Goal: Task Accomplishment & Management: Manage account settings

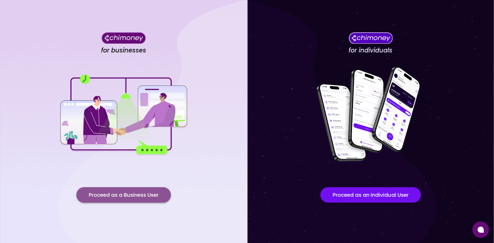
click at [140, 195] on button "Proceed as a Business User" at bounding box center [123, 194] width 94 height 15
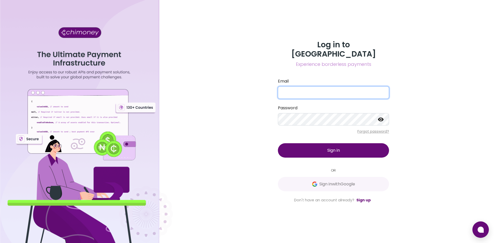
type input "[EMAIL_ADDRESS][DOMAIN_NAME]"
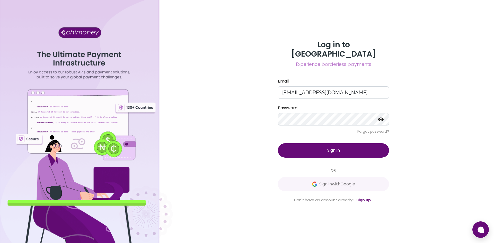
click at [319, 150] on button "Sign in" at bounding box center [333, 150] width 111 height 14
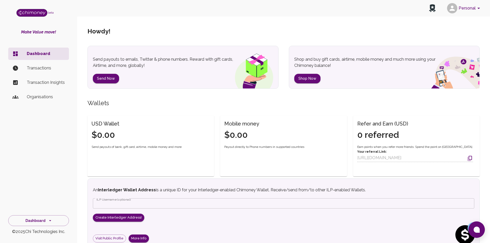
click at [464, 7] on button "Personal" at bounding box center [464, 8] width 39 height 13
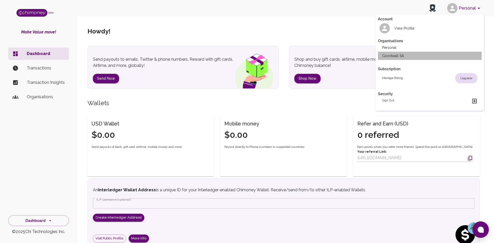
click at [403, 56] on li "Goodwall SA" at bounding box center [430, 56] width 104 height 8
